Goal: Information Seeking & Learning: Find specific fact

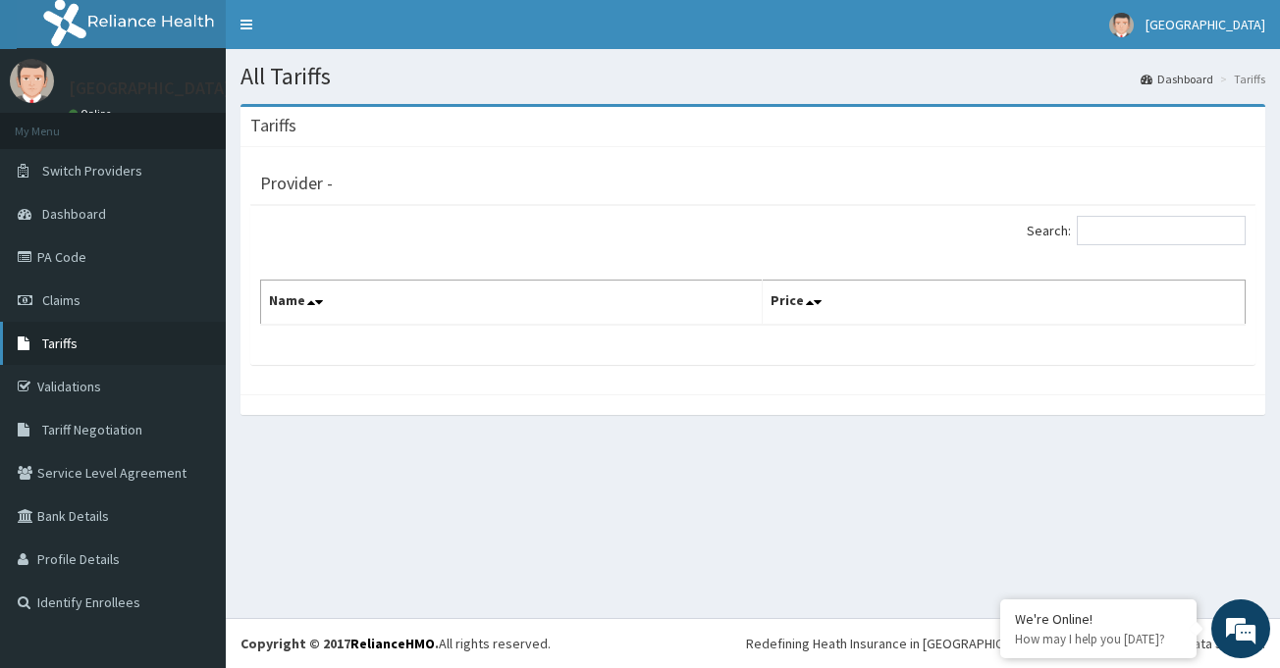
click at [59, 345] on span "Tariffs" at bounding box center [59, 344] width 35 height 18
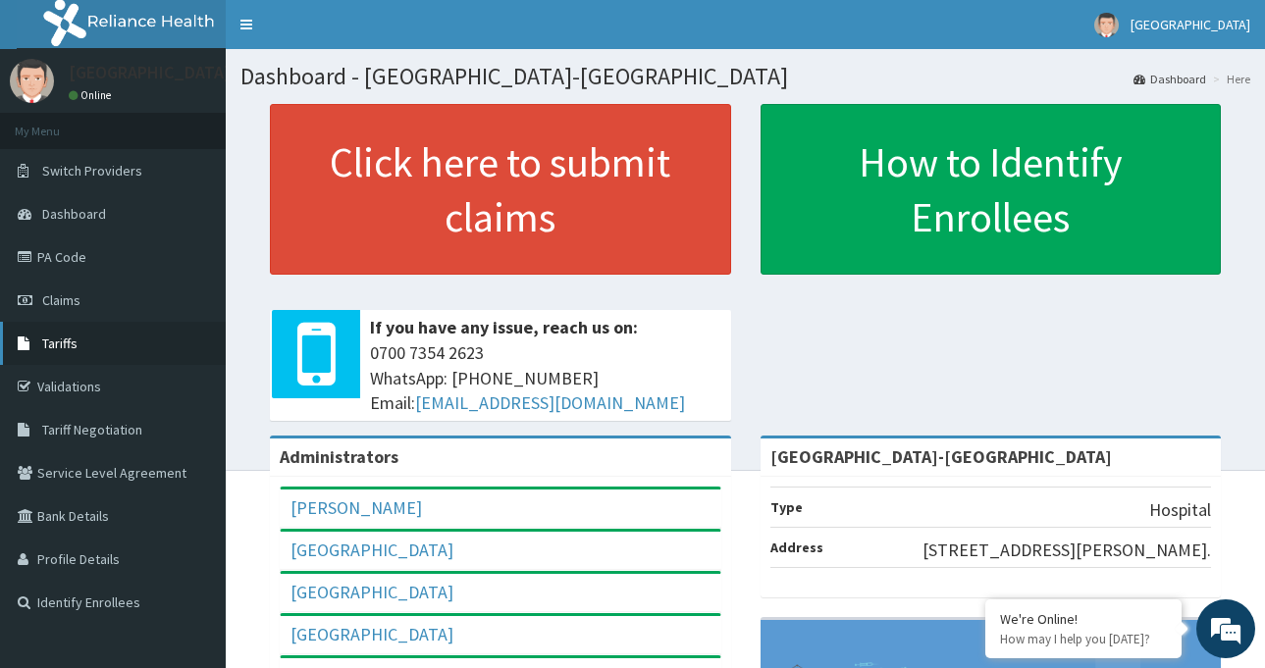
click at [79, 343] on link "Tariffs" at bounding box center [113, 343] width 226 height 43
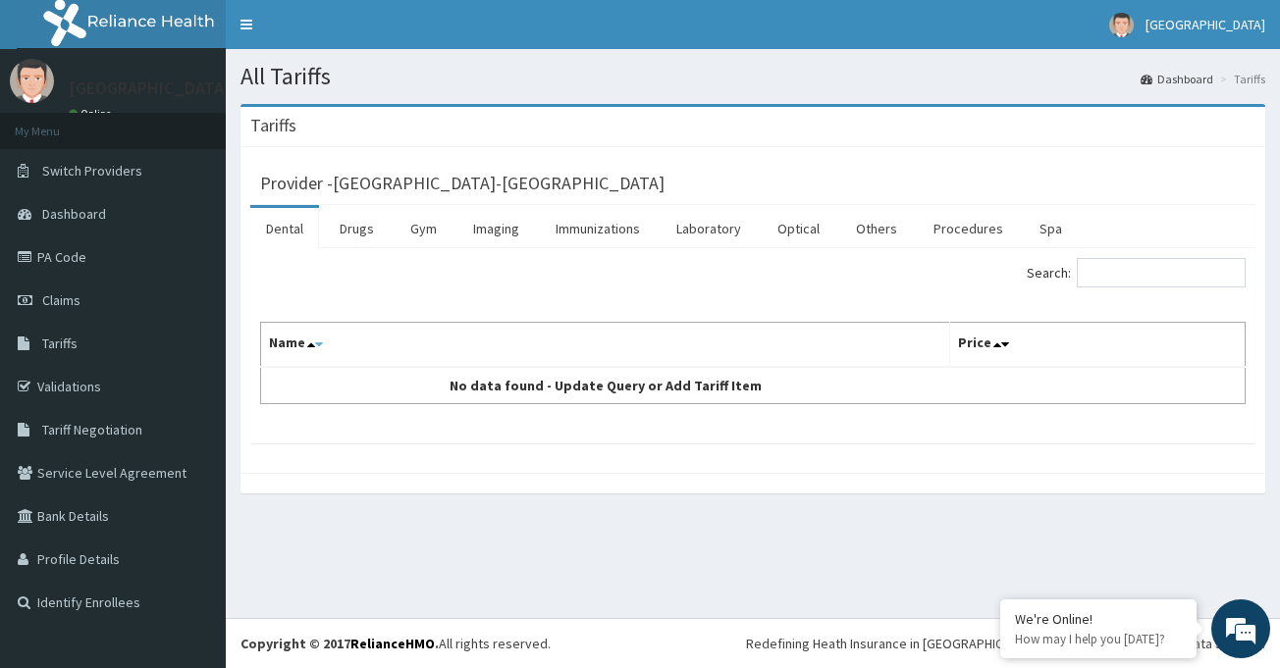
click at [318, 342] on icon at bounding box center [319, 345] width 8 height 14
click at [310, 347] on icon at bounding box center [311, 345] width 8 height 14
click at [993, 346] on icon at bounding box center [997, 345] width 8 height 14
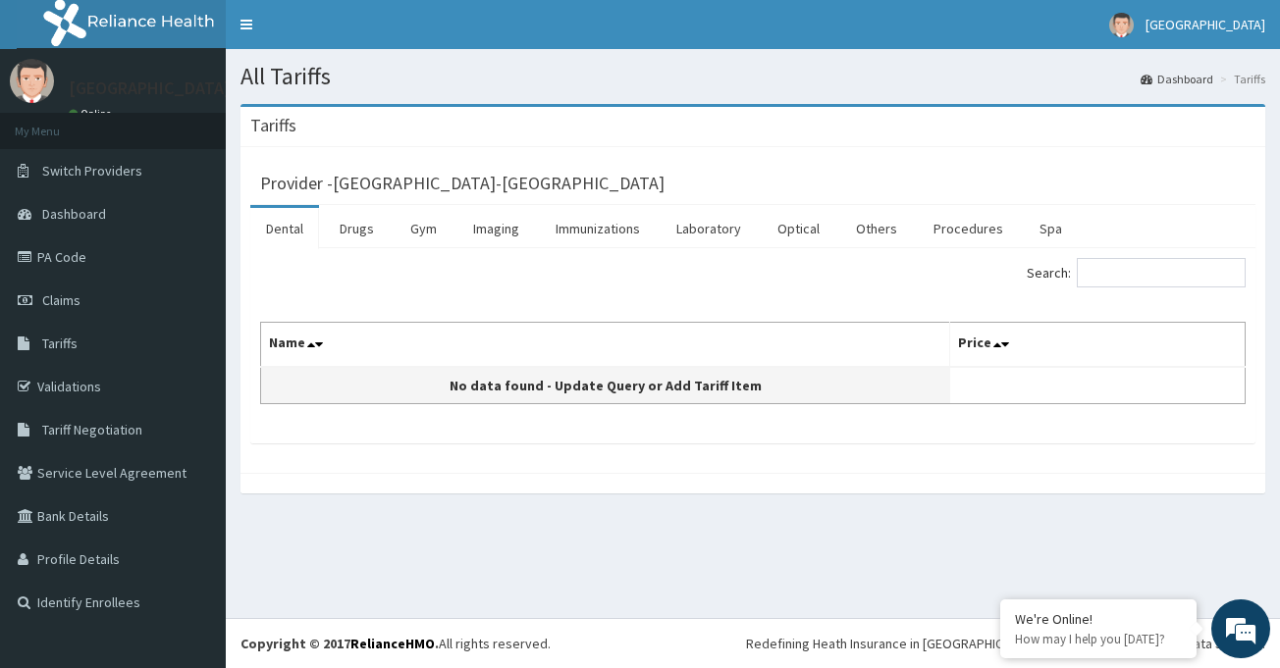
click at [432, 375] on td "No data found - Update Query or Add Tariff Item" at bounding box center [605, 385] width 689 height 37
drag, startPoint x: 632, startPoint y: 392, endPoint x: 695, endPoint y: 390, distance: 62.9
click at [635, 392] on td "No data found - Update Query or Add Tariff Item" at bounding box center [605, 385] width 689 height 37
click at [706, 389] on td "No data found - Update Query or Add Tariff Item" at bounding box center [605, 385] width 689 height 37
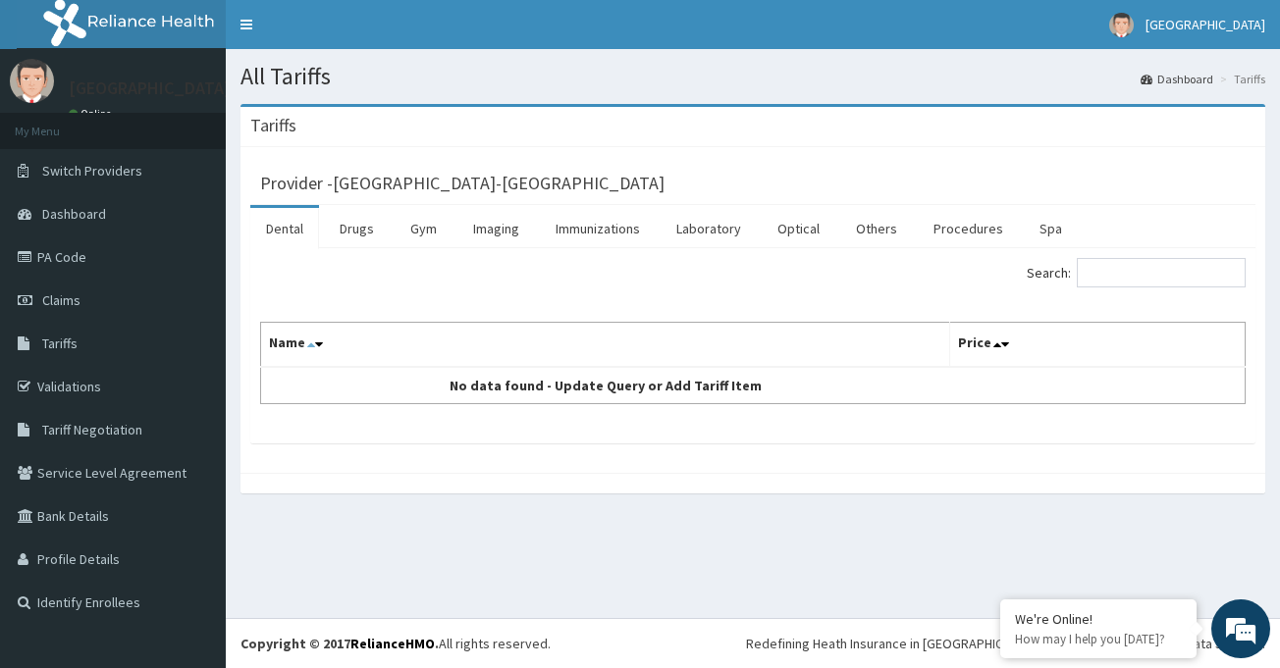
click at [308, 346] on icon at bounding box center [311, 345] width 8 height 14
click at [960, 226] on link "Procedures" at bounding box center [967, 228] width 101 height 41
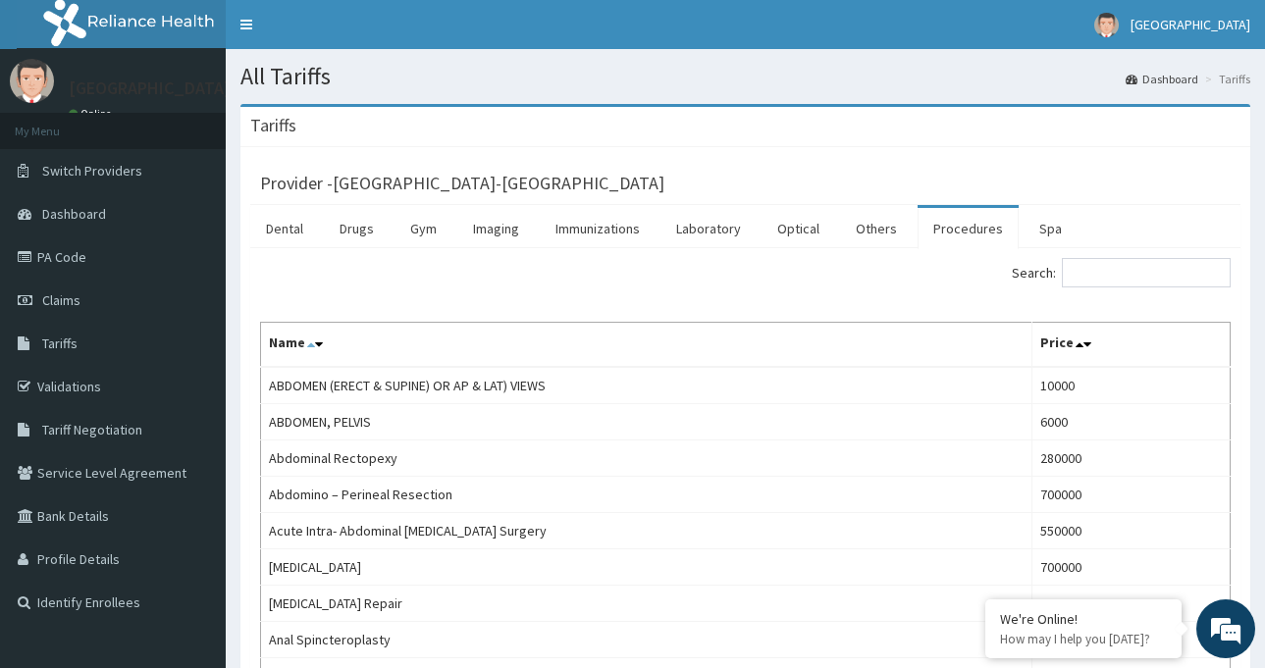
click at [311, 347] on icon at bounding box center [311, 345] width 8 height 14
click at [1174, 270] on input "Search:" at bounding box center [1146, 272] width 169 height 29
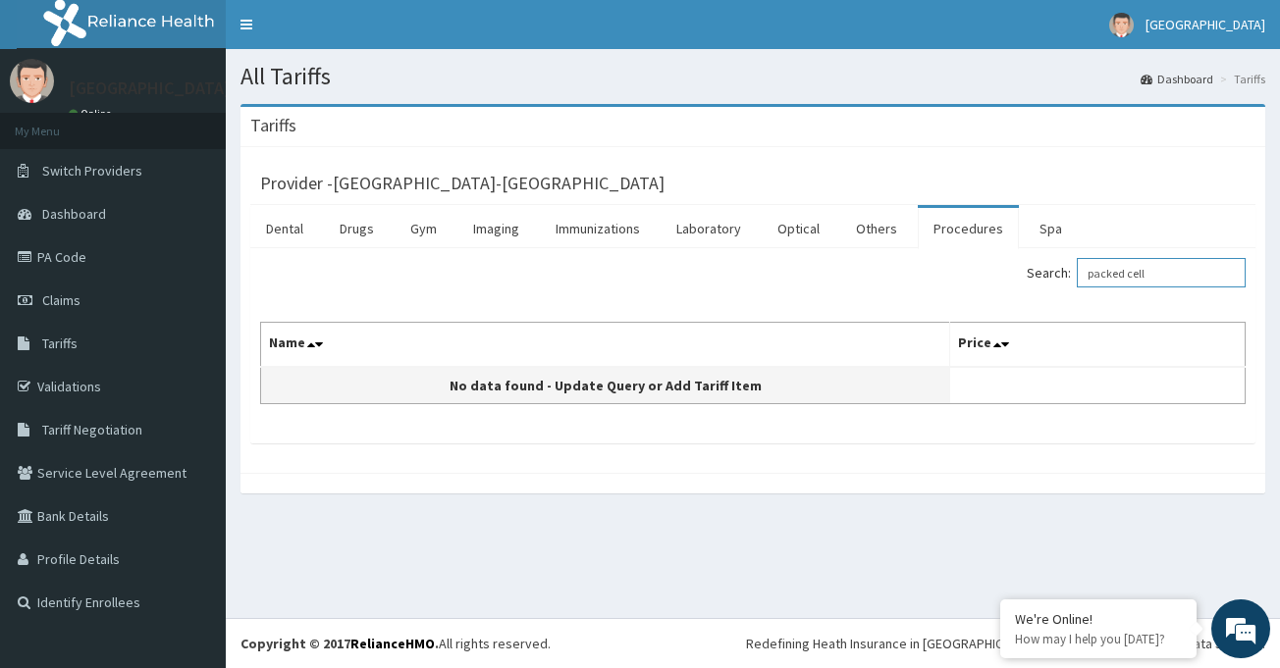
type input "packed cell"
click at [573, 385] on td "No data found - Update Query or Add Tariff Item" at bounding box center [605, 385] width 689 height 37
click at [295, 371] on td "No data found - Update Query or Add Tariff Item" at bounding box center [605, 385] width 689 height 37
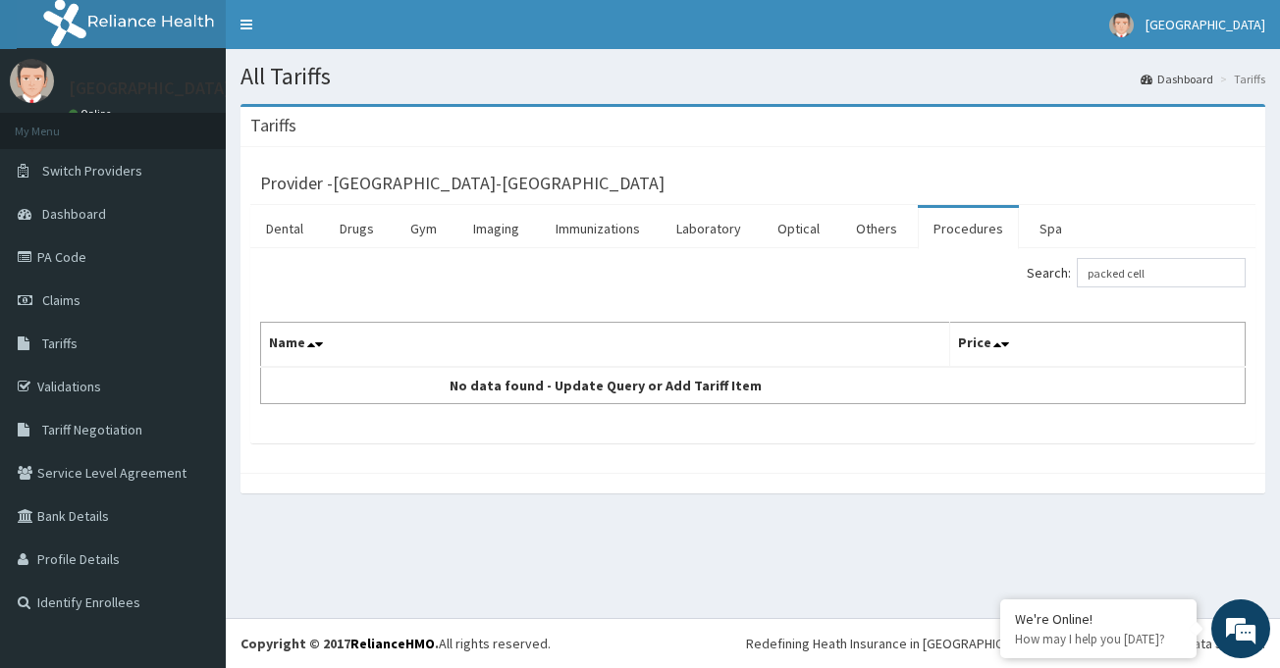
click at [466, 347] on th "Name" at bounding box center [605, 345] width 689 height 45
click at [359, 350] on th "Name" at bounding box center [605, 345] width 689 height 45
click at [89, 428] on span "Tariff Negotiation" at bounding box center [92, 430] width 100 height 18
click at [966, 231] on link "Procedures" at bounding box center [967, 228] width 101 height 41
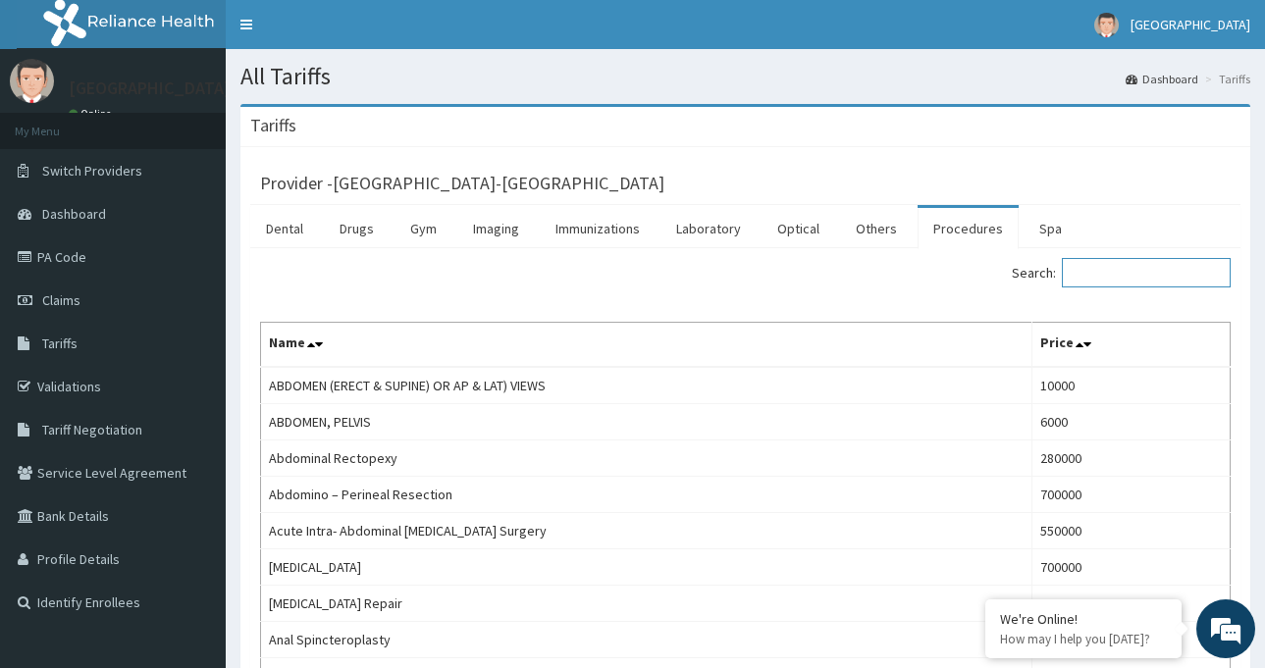
click at [1108, 273] on input "Search:" at bounding box center [1146, 272] width 169 height 29
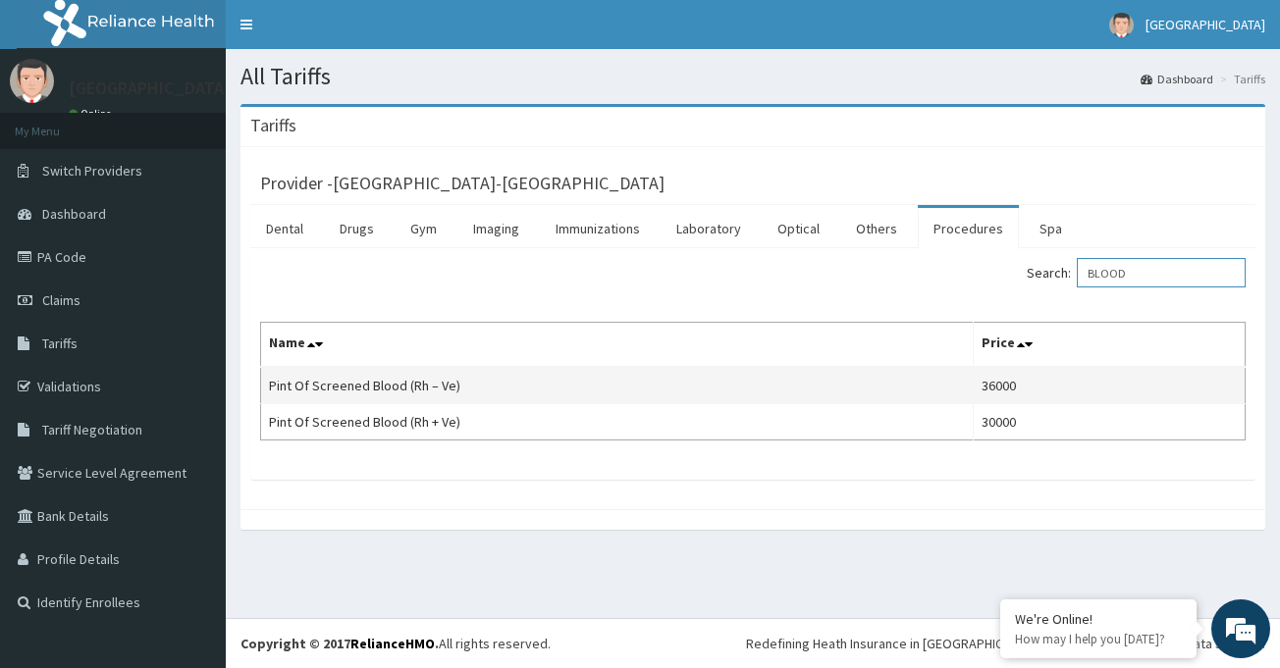
type input "BLOOD"
drag, startPoint x: 269, startPoint y: 384, endPoint x: 456, endPoint y: 385, distance: 187.4
click at [456, 385] on td "Pint Of Screened Blood (Rh – Ve)" at bounding box center [617, 385] width 712 height 37
copy td "Pint Of Screened Blood (Rh – Ve)"
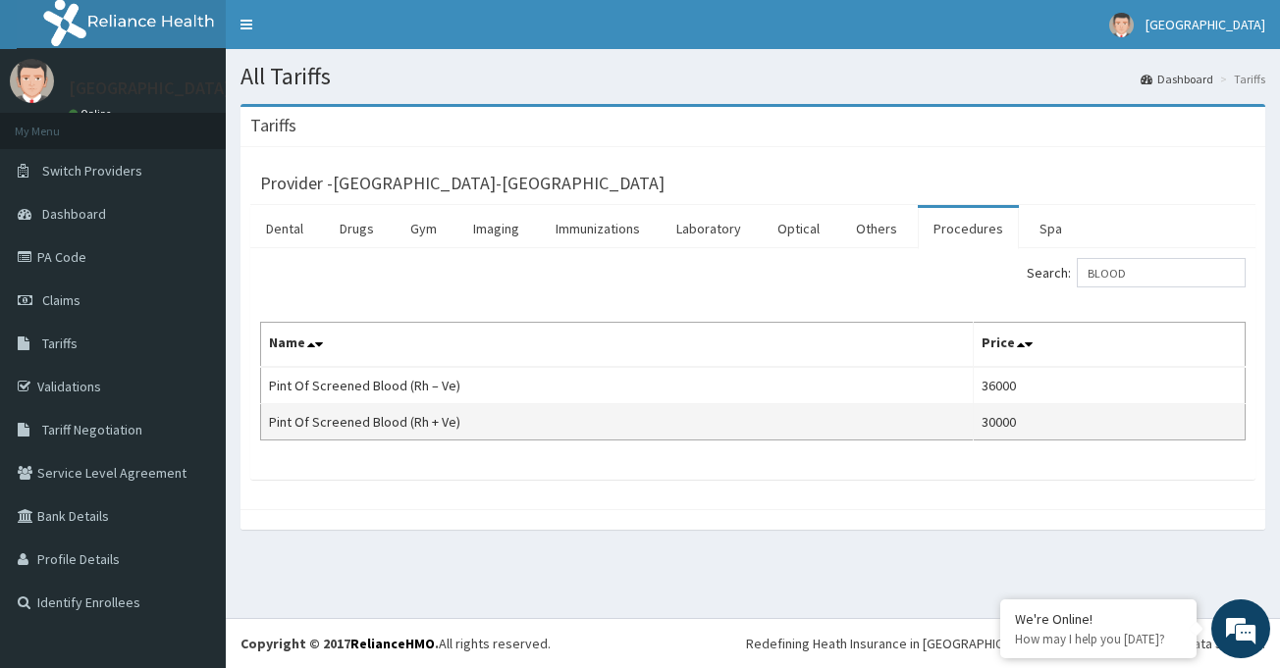
click at [386, 417] on td "Pint Of Screened Blood (Rh + Ve)" at bounding box center [617, 422] width 712 height 36
copy td "Pint Of Screened Blood (Rh + Ve)"
